Goal: Navigation & Orientation: Find specific page/section

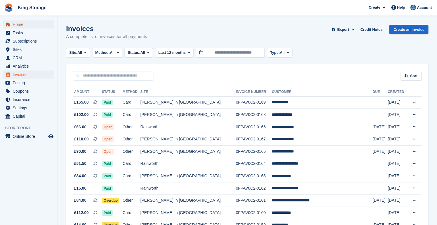
click at [28, 26] on span "Home" at bounding box center [30, 24] width 34 height 8
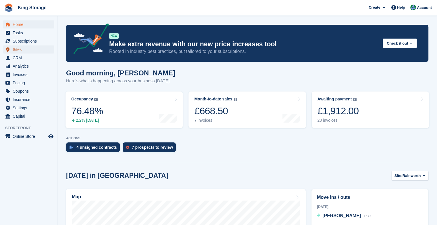
click at [30, 49] on span "Sites" at bounding box center [30, 49] width 34 height 8
